Goal: Information Seeking & Learning: Check status

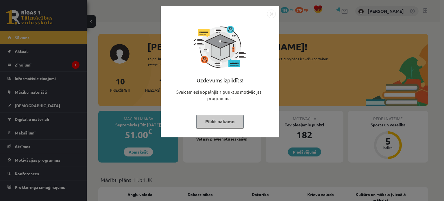
click at [225, 125] on button "Pildīt nākamo" at bounding box center [219, 121] width 47 height 13
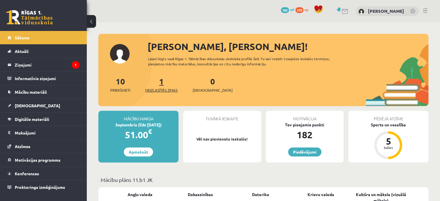
click at [164, 84] on link "1 Neizlasītās ziņas" at bounding box center [161, 84] width 32 height 17
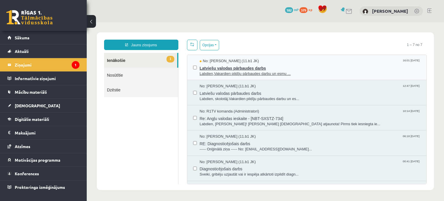
click at [220, 74] on span "Labdien,Vakardien pildīju pārbaudes darbu un esmu ..." at bounding box center [310, 73] width 221 height 5
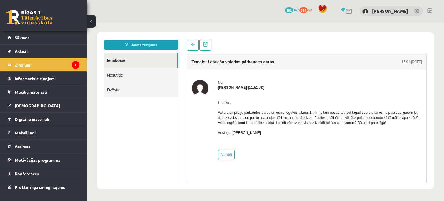
click at [117, 74] on link "Nosūtītie" at bounding box center [141, 75] width 74 height 15
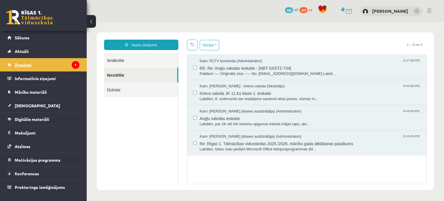
click at [62, 62] on legend "Ziņojumi 1" at bounding box center [47, 64] width 65 height 13
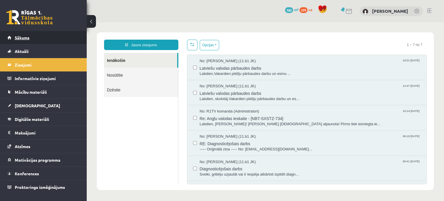
click at [28, 37] on span "Sākums" at bounding box center [22, 37] width 15 height 5
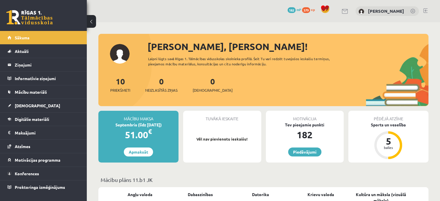
click at [310, 9] on span "379" at bounding box center [306, 10] width 8 height 6
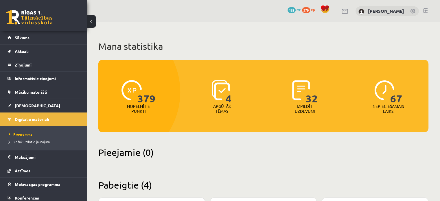
click at [296, 10] on span "182" at bounding box center [292, 10] width 8 height 6
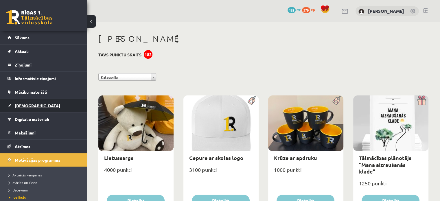
click at [28, 110] on link "[DEMOGRAPHIC_DATA]" at bounding box center [44, 105] width 72 height 13
